Goal: Browse casually: Explore the website without a specific task or goal

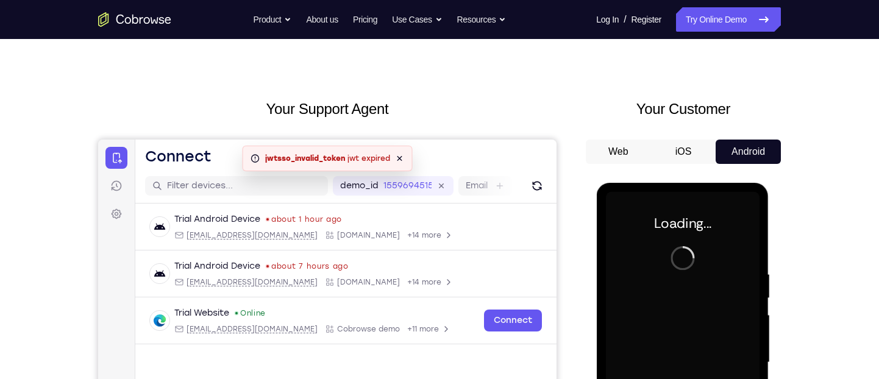
scroll to position [75, 0]
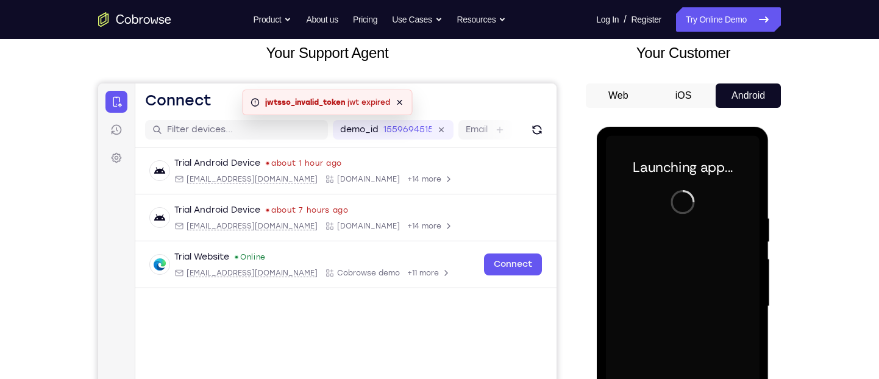
click at [692, 239] on div at bounding box center [682, 306] width 154 height 341
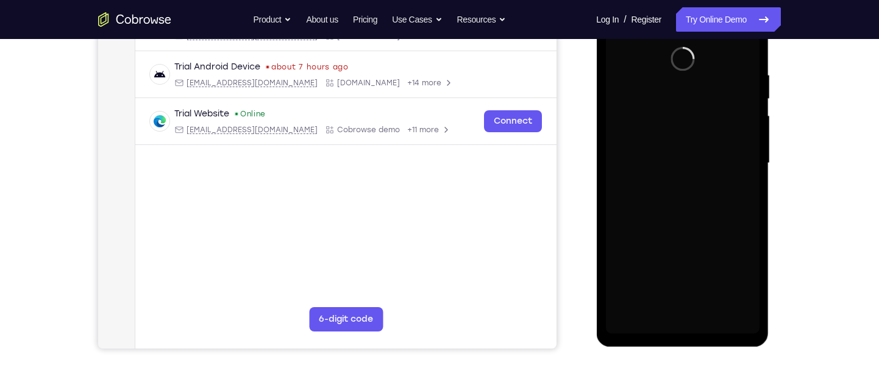
scroll to position [220, 0]
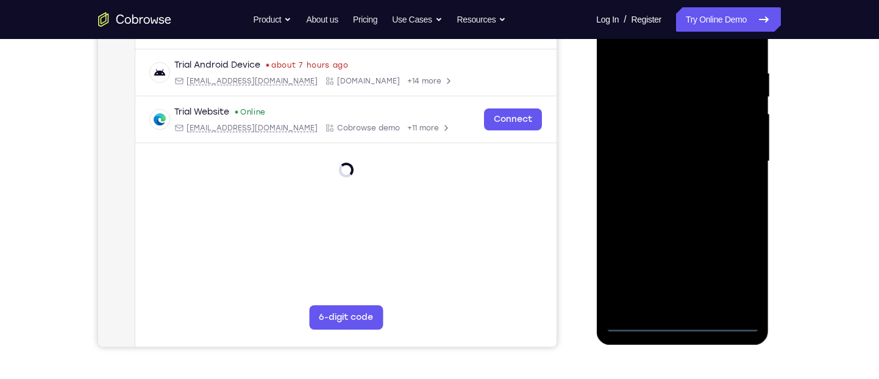
click at [685, 322] on div at bounding box center [682, 161] width 154 height 341
click at [734, 282] on div at bounding box center [682, 161] width 154 height 341
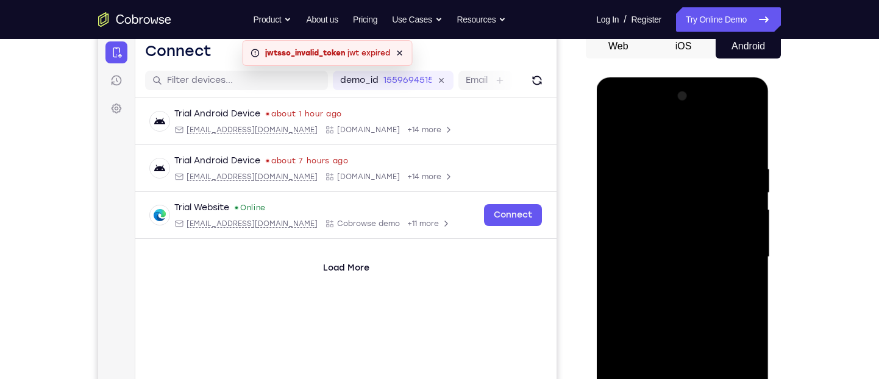
scroll to position [125, 0]
click at [634, 133] on div at bounding box center [682, 256] width 154 height 341
click at [731, 250] on div at bounding box center [682, 256] width 154 height 341
click at [672, 277] on div at bounding box center [682, 256] width 154 height 341
click at [662, 248] on div at bounding box center [682, 256] width 154 height 341
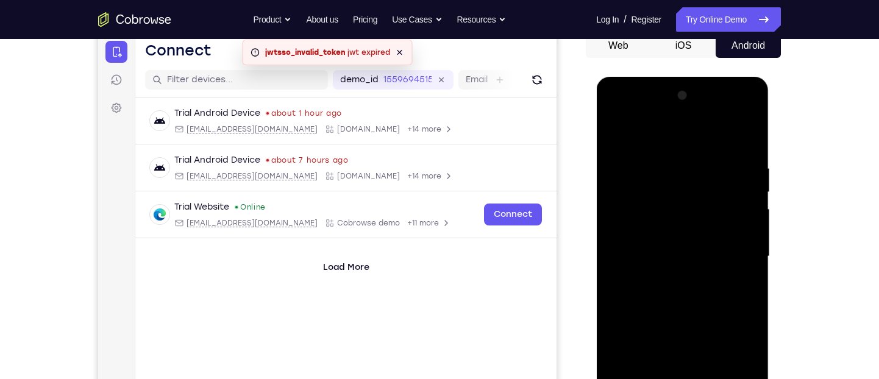
click at [662, 252] on div at bounding box center [682, 256] width 154 height 341
click at [664, 291] on div at bounding box center [682, 256] width 154 height 341
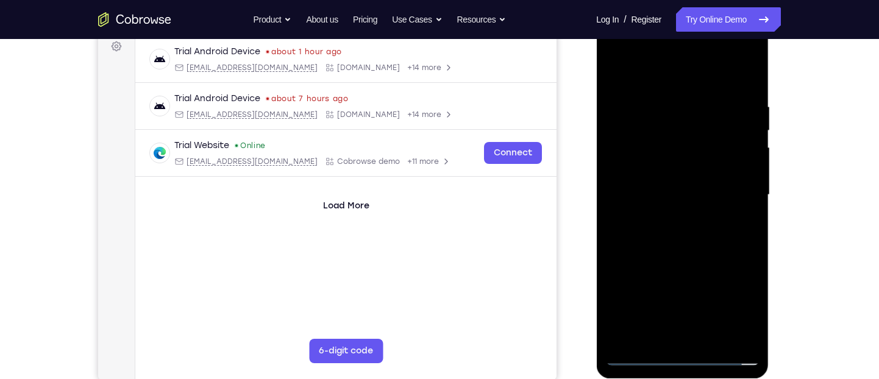
click at [673, 235] on div at bounding box center [682, 194] width 154 height 341
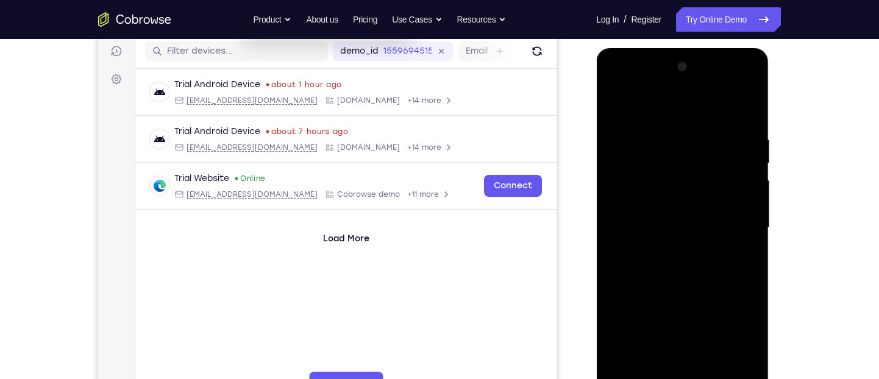
click at [674, 264] on div at bounding box center [682, 227] width 154 height 341
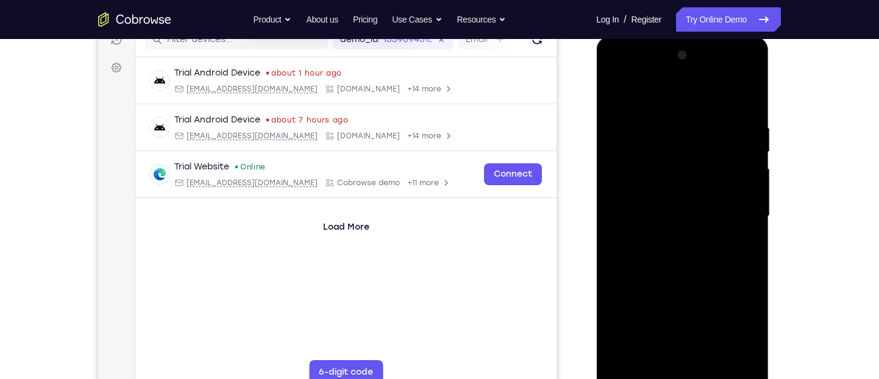
scroll to position [166, 0]
click at [753, 271] on div at bounding box center [682, 215] width 154 height 341
click at [733, 270] on div at bounding box center [682, 215] width 154 height 341
click at [754, 269] on div at bounding box center [682, 215] width 154 height 341
click at [751, 269] on div at bounding box center [682, 215] width 154 height 341
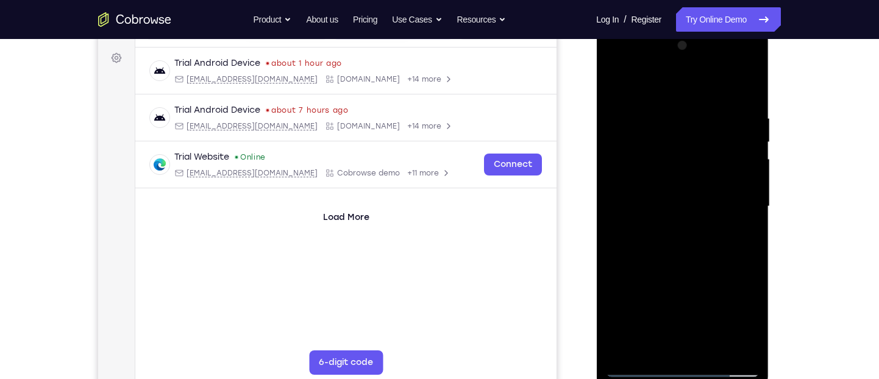
scroll to position [240, 0]
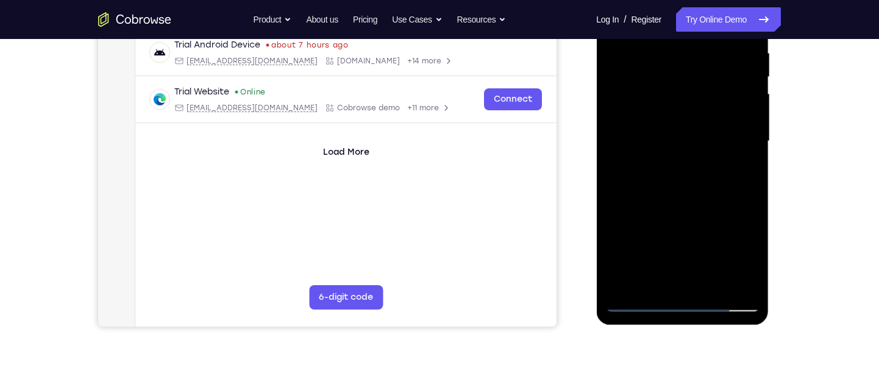
click at [716, 288] on div at bounding box center [682, 141] width 154 height 341
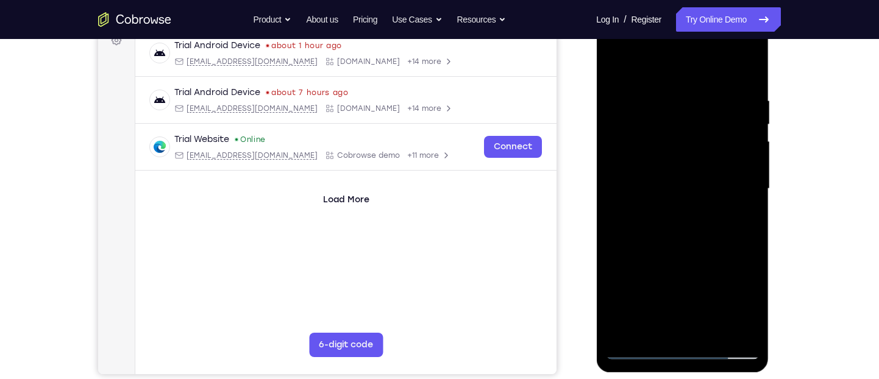
click at [684, 254] on div at bounding box center [682, 188] width 154 height 341
click at [659, 254] on div at bounding box center [682, 188] width 154 height 341
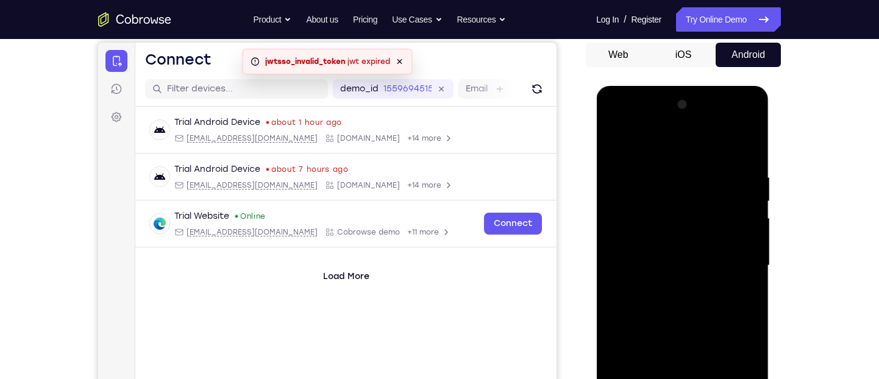
scroll to position [114, 0]
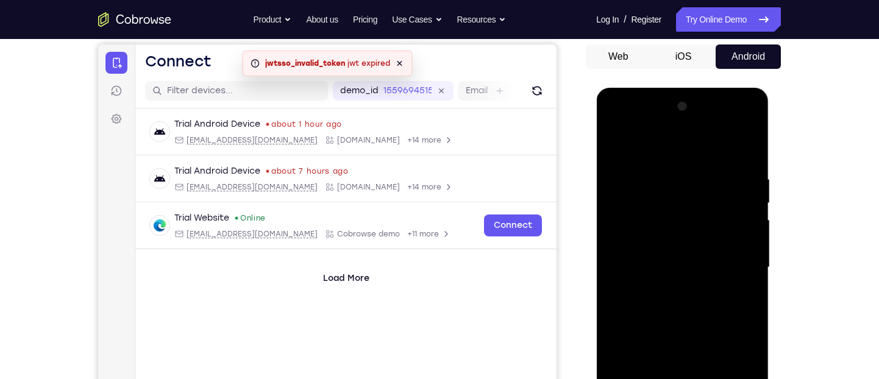
click at [609, 146] on div at bounding box center [682, 267] width 154 height 341
click at [613, 146] on div at bounding box center [682, 267] width 154 height 341
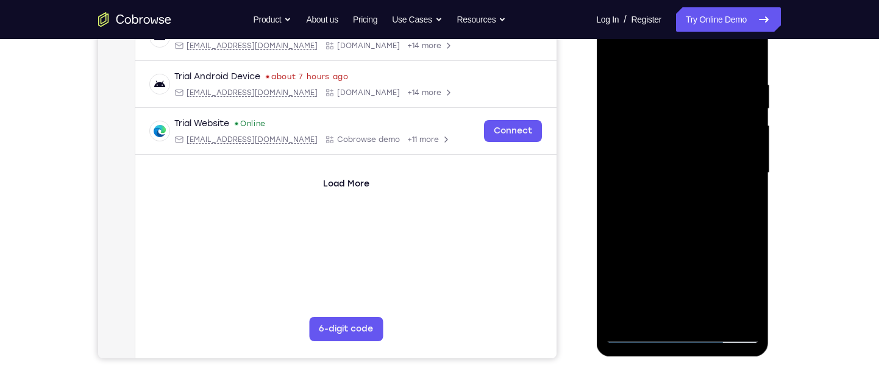
scroll to position [210, 0]
drag, startPoint x: 700, startPoint y: 304, endPoint x: 707, endPoint y: 245, distance: 59.5
click at [707, 245] on div at bounding box center [682, 171] width 154 height 341
click at [713, 315] on div at bounding box center [682, 171] width 154 height 341
drag, startPoint x: 709, startPoint y: 229, endPoint x: 707, endPoint y: 190, distance: 39.0
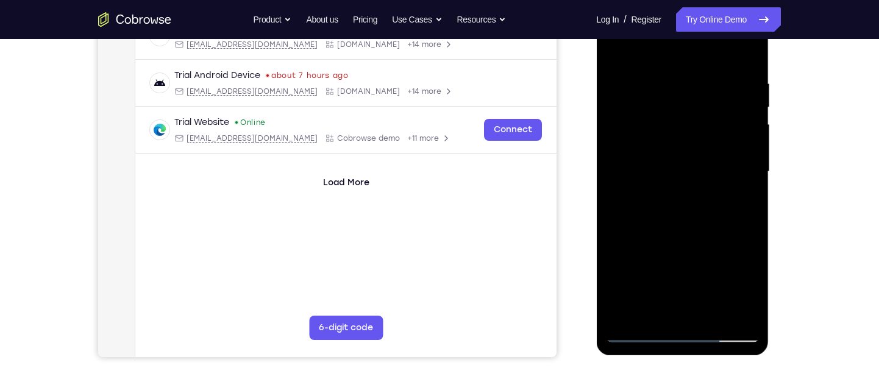
click at [707, 190] on div at bounding box center [682, 171] width 154 height 341
drag, startPoint x: 699, startPoint y: 268, endPoint x: 714, endPoint y: 184, distance: 84.8
click at [714, 184] on div at bounding box center [682, 171] width 154 height 341
drag, startPoint x: 692, startPoint y: 318, endPoint x: 730, endPoint y: 129, distance: 192.2
click at [730, 129] on div at bounding box center [682, 171] width 154 height 341
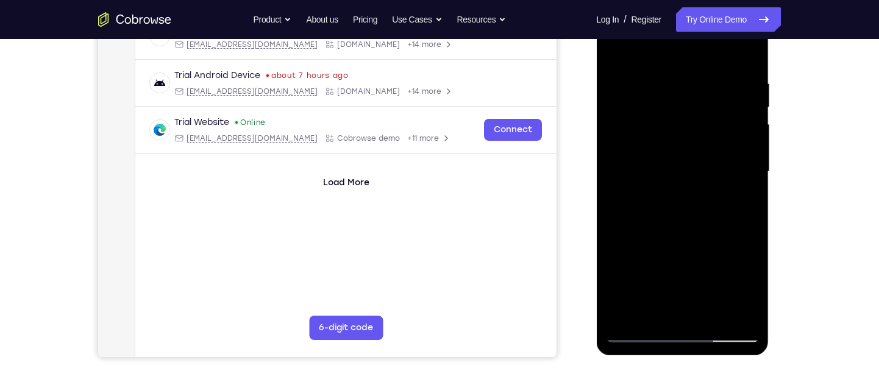
drag, startPoint x: 708, startPoint y: 282, endPoint x: 712, endPoint y: 240, distance: 41.7
click at [712, 240] on div at bounding box center [682, 171] width 154 height 341
drag, startPoint x: 711, startPoint y: 286, endPoint x: 715, endPoint y: 140, distance: 146.9
click at [715, 140] on div at bounding box center [682, 171] width 154 height 341
drag, startPoint x: 690, startPoint y: 258, endPoint x: 680, endPoint y: 353, distance: 95.0
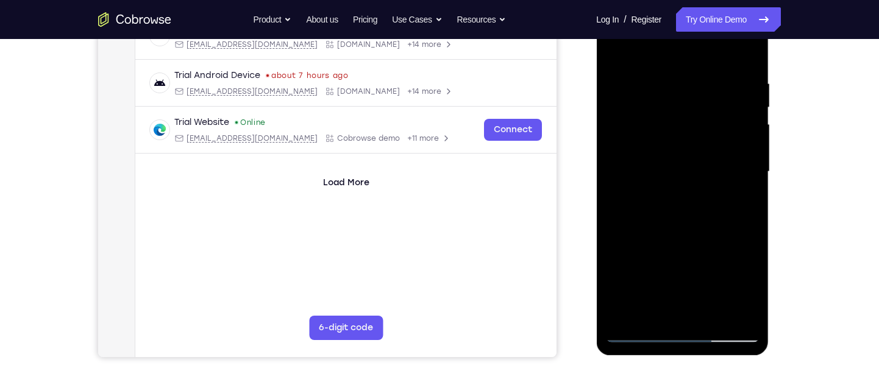
click at [680, 353] on div at bounding box center [682, 173] width 172 height 363
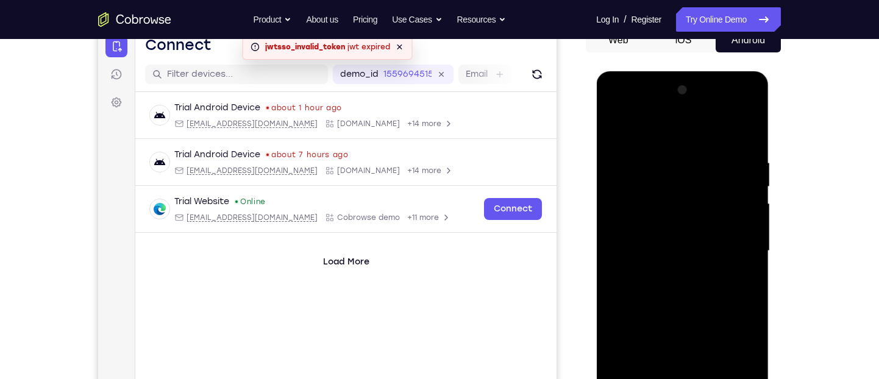
scroll to position [127, 0]
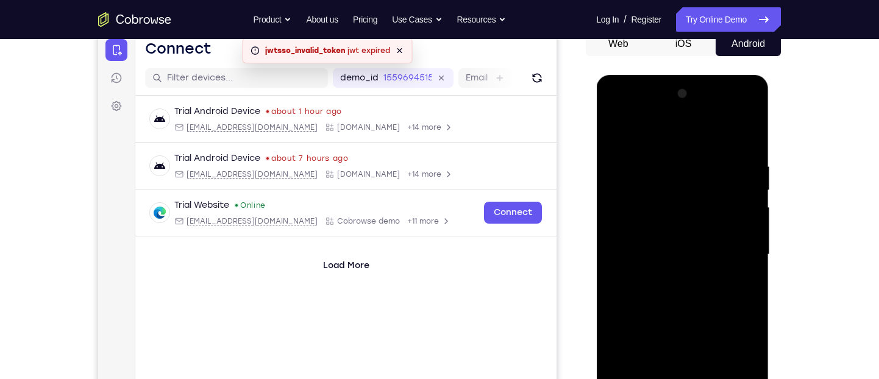
click at [615, 130] on div at bounding box center [682, 254] width 154 height 341
click at [623, 130] on div at bounding box center [682, 254] width 154 height 341
click at [664, 151] on div at bounding box center [682, 254] width 154 height 341
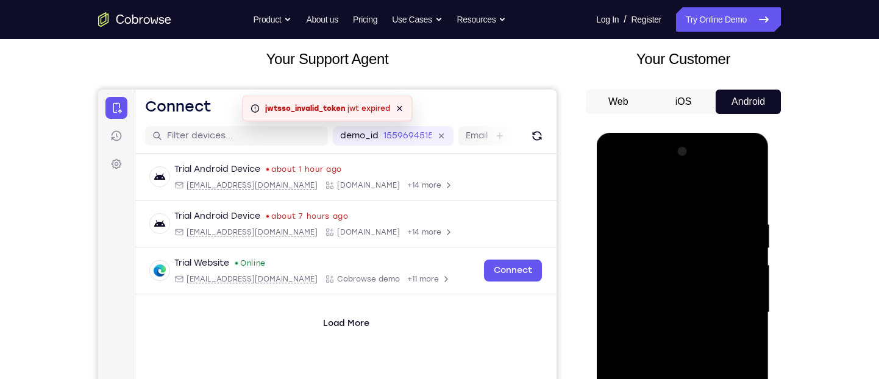
scroll to position [166, 0]
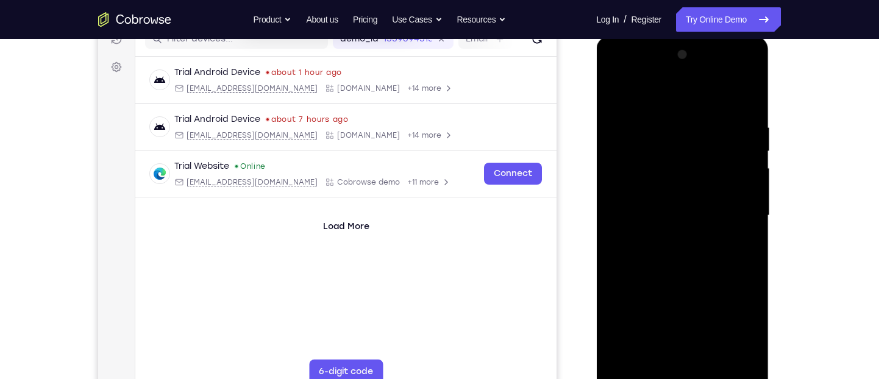
click at [731, 218] on div at bounding box center [682, 215] width 154 height 341
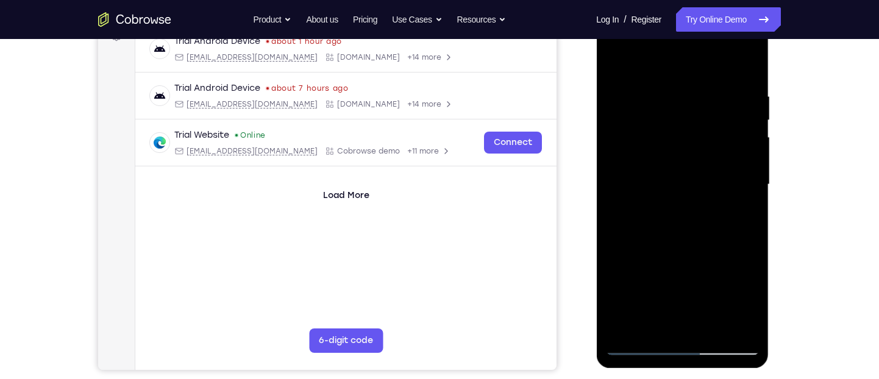
scroll to position [114, 0]
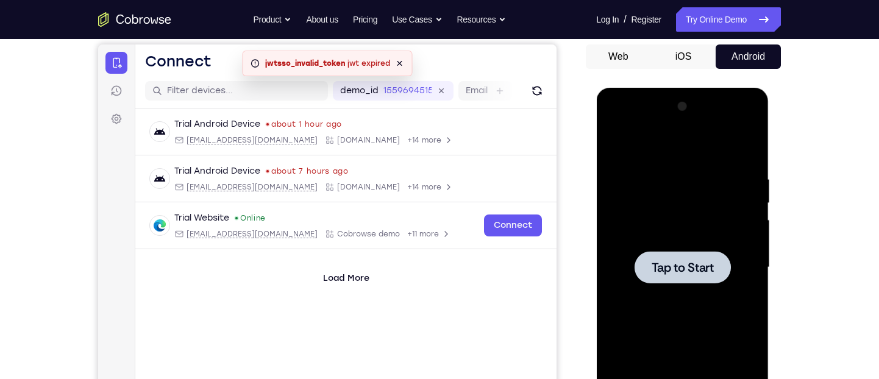
click at [717, 194] on div at bounding box center [682, 267] width 154 height 341
